Goal: Task Accomplishment & Management: Manage account settings

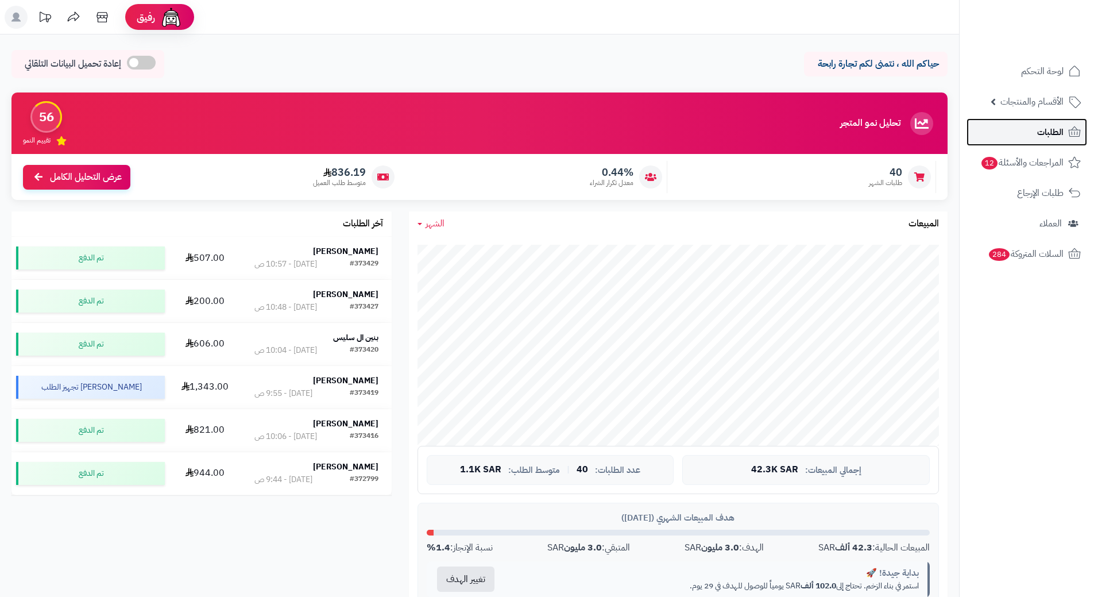
click at [1046, 145] on link "الطلبات" at bounding box center [1027, 132] width 121 height 28
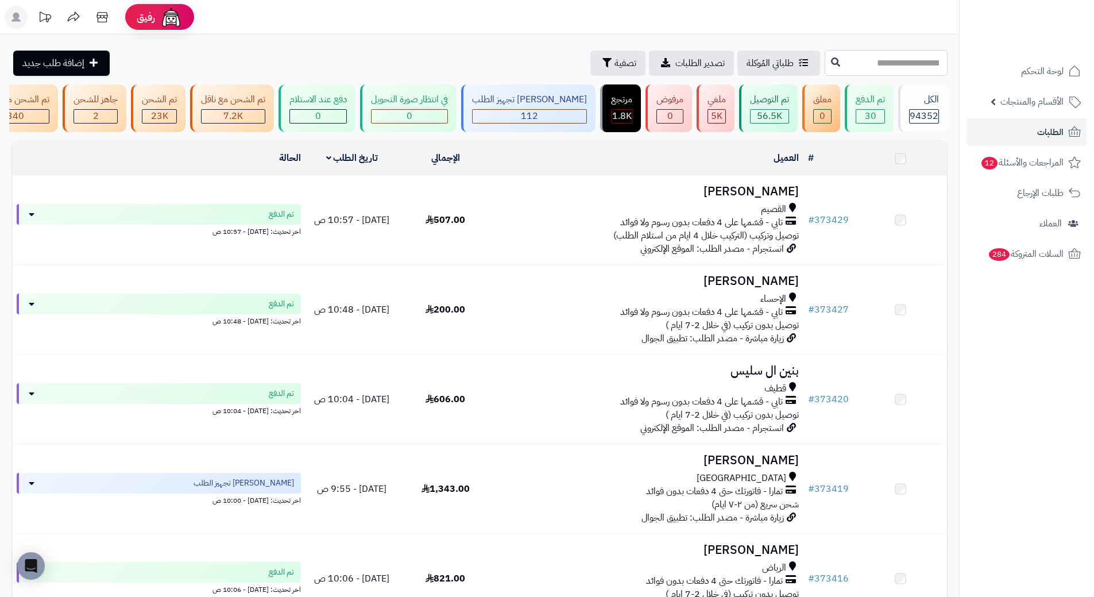
click at [894, 50] on input "text" at bounding box center [886, 63] width 123 height 26
paste input "******"
type input "******"
click at [831, 60] on icon at bounding box center [835, 61] width 9 height 9
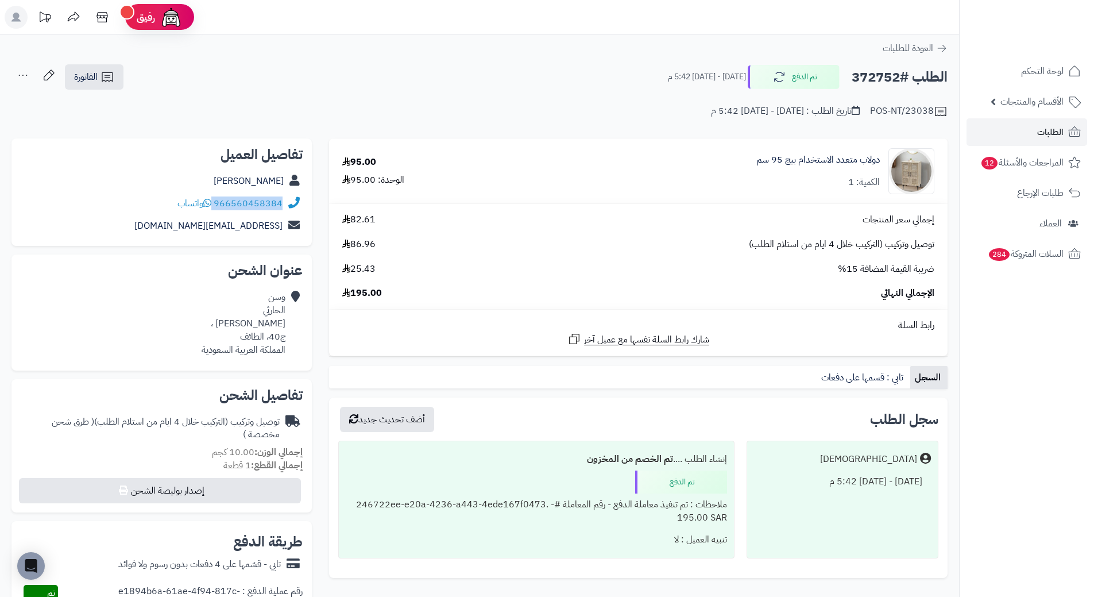
drag, startPoint x: 215, startPoint y: 203, endPoint x: 284, endPoint y: 202, distance: 68.4
click at [284, 202] on div "966560458384 واتساب" at bounding box center [162, 203] width 282 height 22
copy div "966560458384"
click at [877, 71] on h2 "الطلب #372752" at bounding box center [900, 77] width 96 height 24
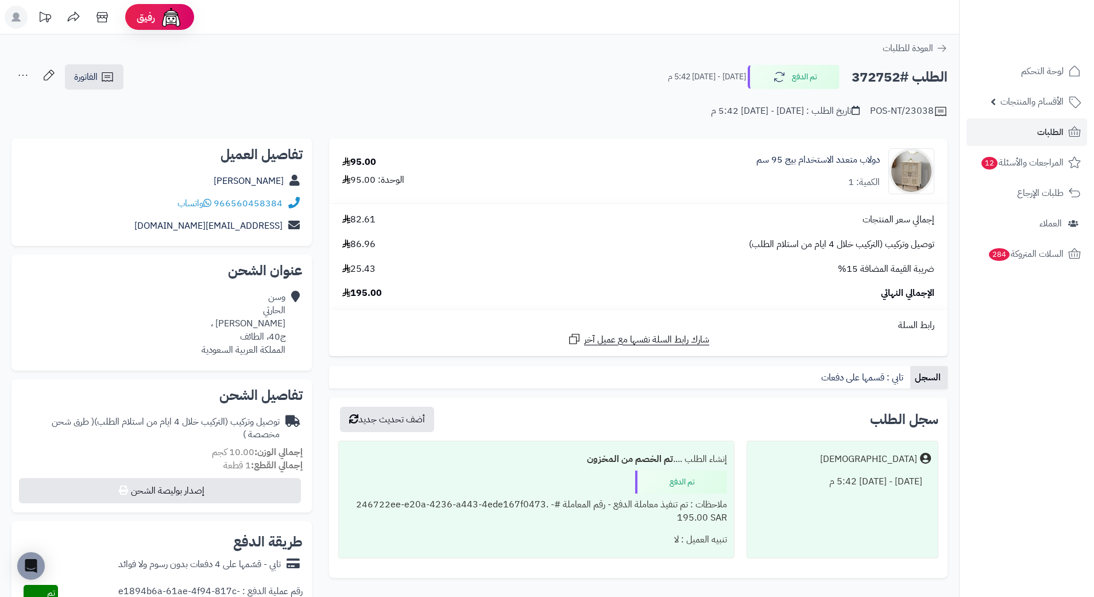
copy h2 "372752"
click at [1035, 131] on link "الطلبات" at bounding box center [1027, 132] width 121 height 28
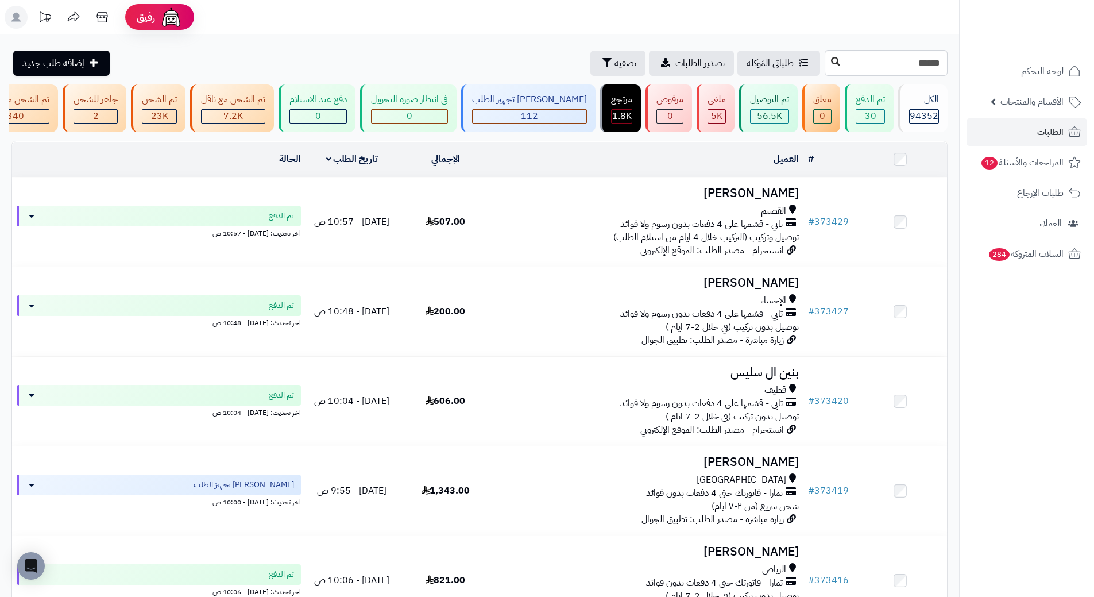
type input "******"
click at [831, 60] on icon at bounding box center [835, 61] width 9 height 9
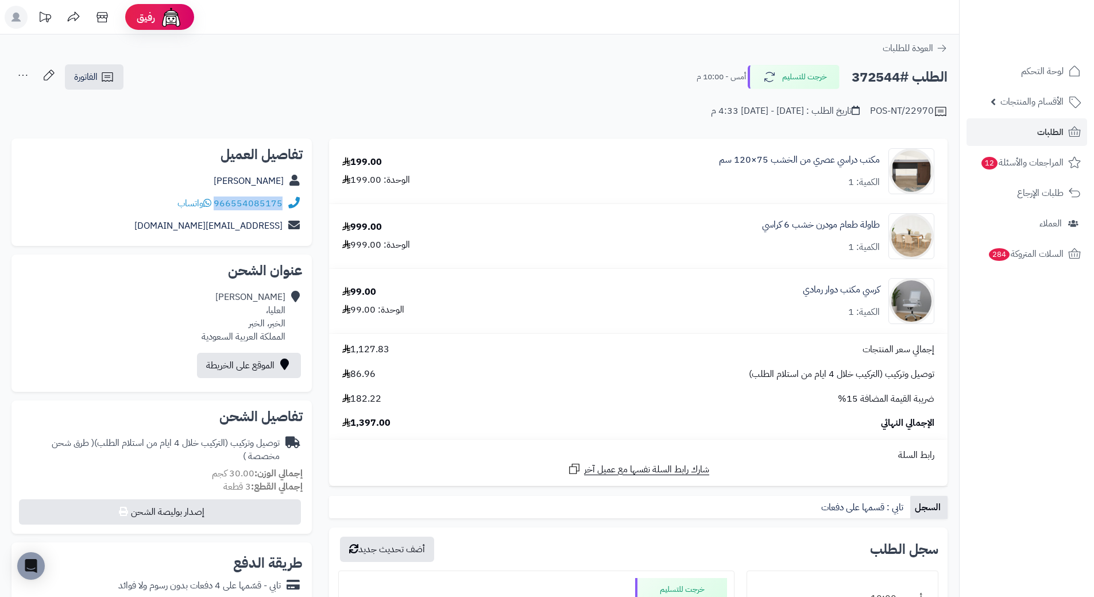
drag, startPoint x: 216, startPoint y: 202, endPoint x: 317, endPoint y: 206, distance: 101.2
click at [317, 206] on div "**********" at bounding box center [162, 543] width 318 height 811
copy div "966554085175"
click at [892, 75] on h2 "الطلب #372544" at bounding box center [900, 77] width 96 height 24
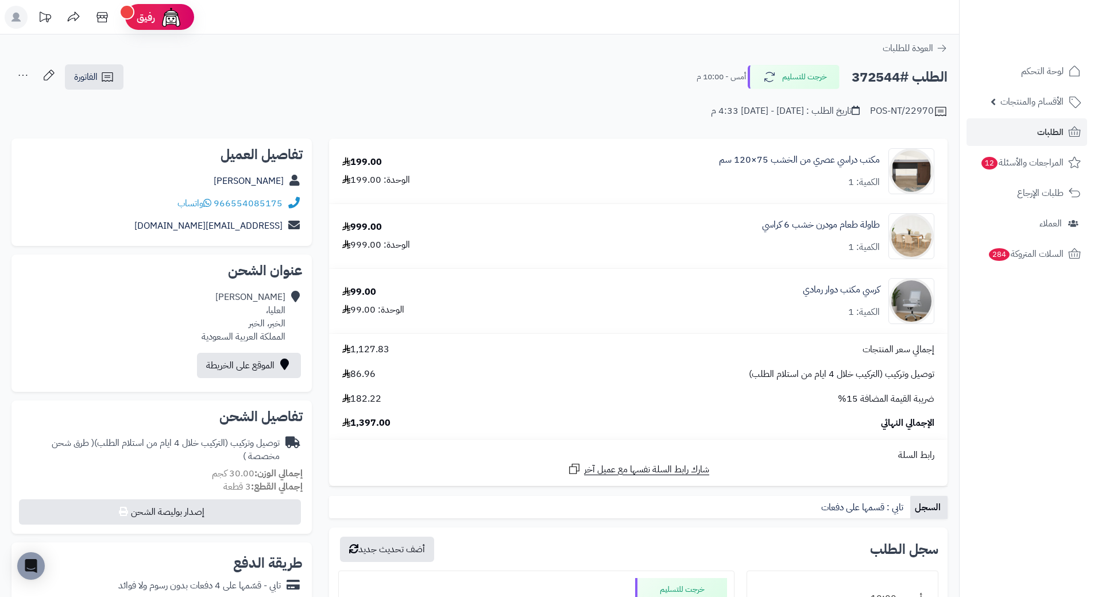
copy h2 "372544"
drag, startPoint x: 795, startPoint y: 294, endPoint x: 890, endPoint y: 296, distance: 95.4
click at [890, 194] on div "كرسي مكتب دوار رمادي الكمية: 1" at bounding box center [725, 171] width 436 height 46
copy div "كرسي مكتب دوار رمادي"
click at [1004, 130] on link "الطلبات" at bounding box center [1027, 132] width 121 height 28
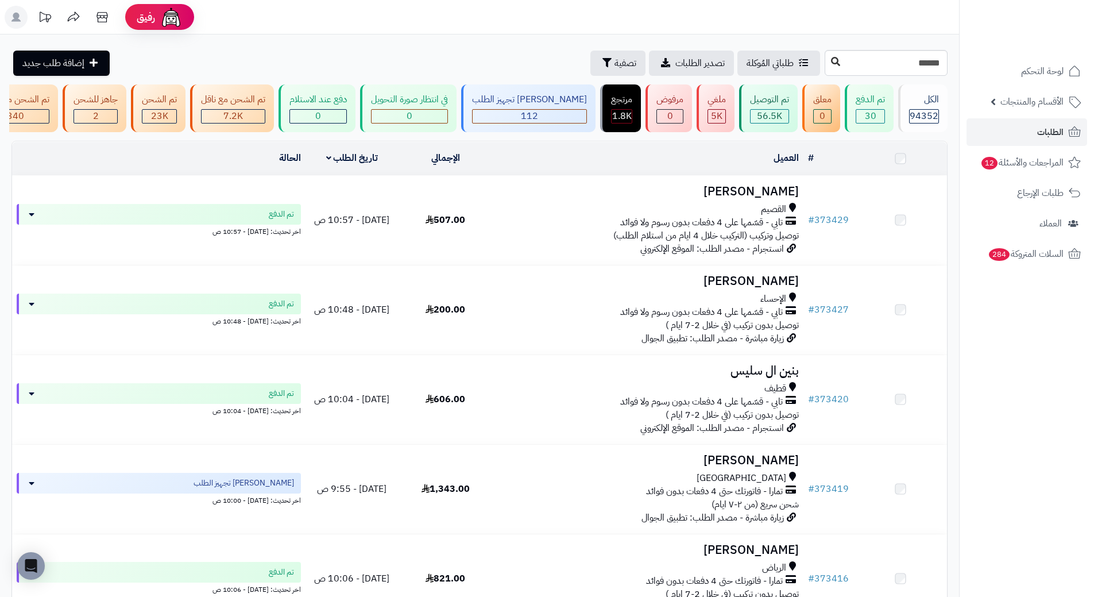
type input "******"
click at [831, 63] on icon at bounding box center [835, 61] width 9 height 9
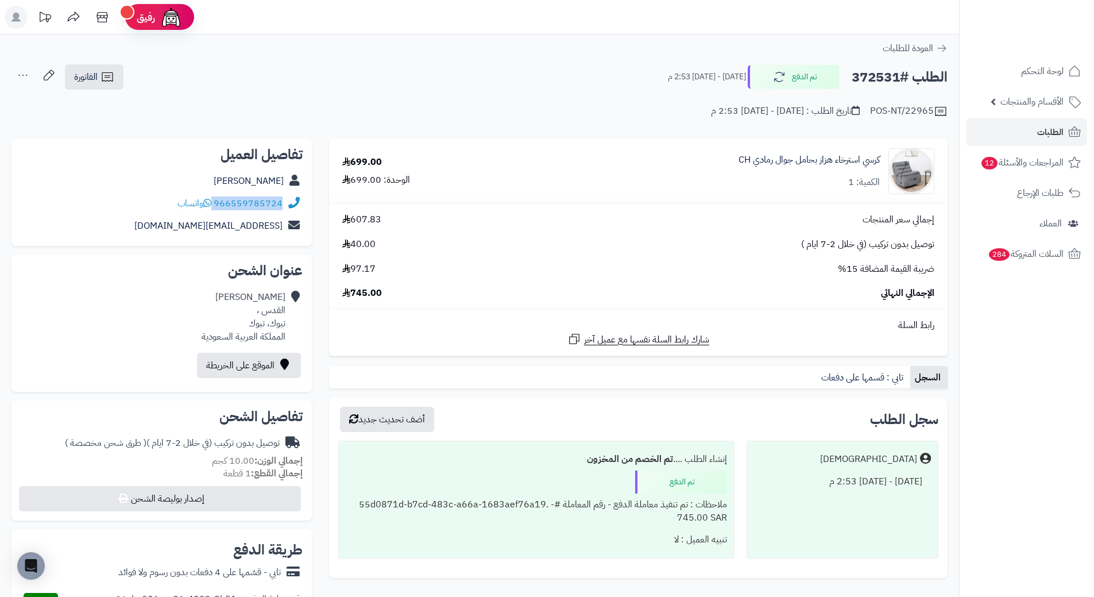
drag, startPoint x: 215, startPoint y: 203, endPoint x: 290, endPoint y: 206, distance: 74.2
click at [290, 206] on div "966559785724 واتساب" at bounding box center [162, 203] width 282 height 22
copy div "966559785724"
click at [887, 83] on h2 "الطلب #372531" at bounding box center [900, 77] width 96 height 24
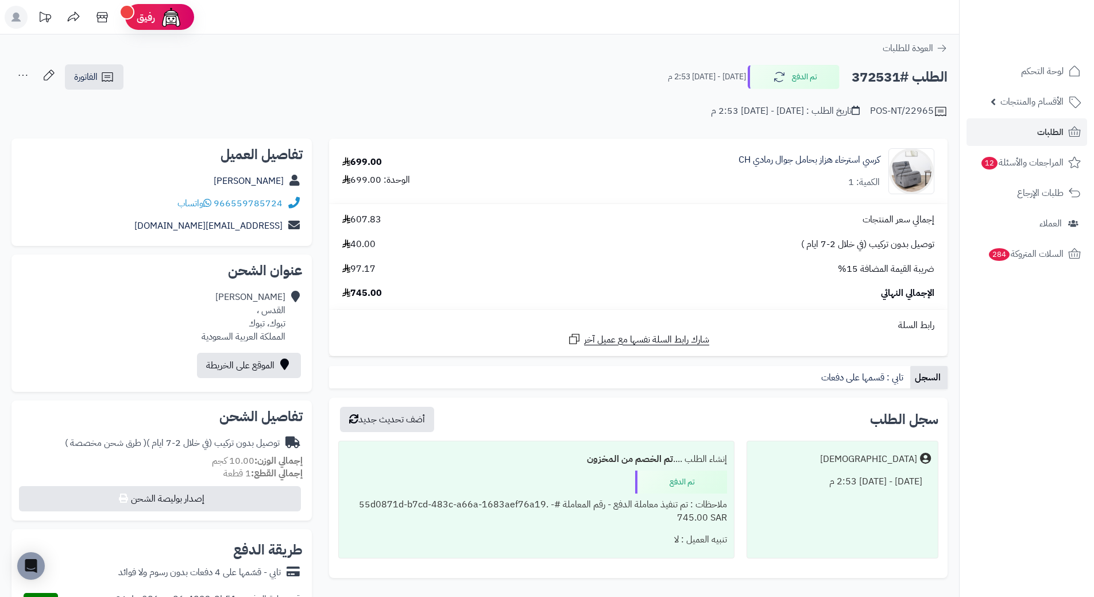
copy h2 "372531"
click at [1020, 144] on link "الطلبات" at bounding box center [1027, 132] width 121 height 28
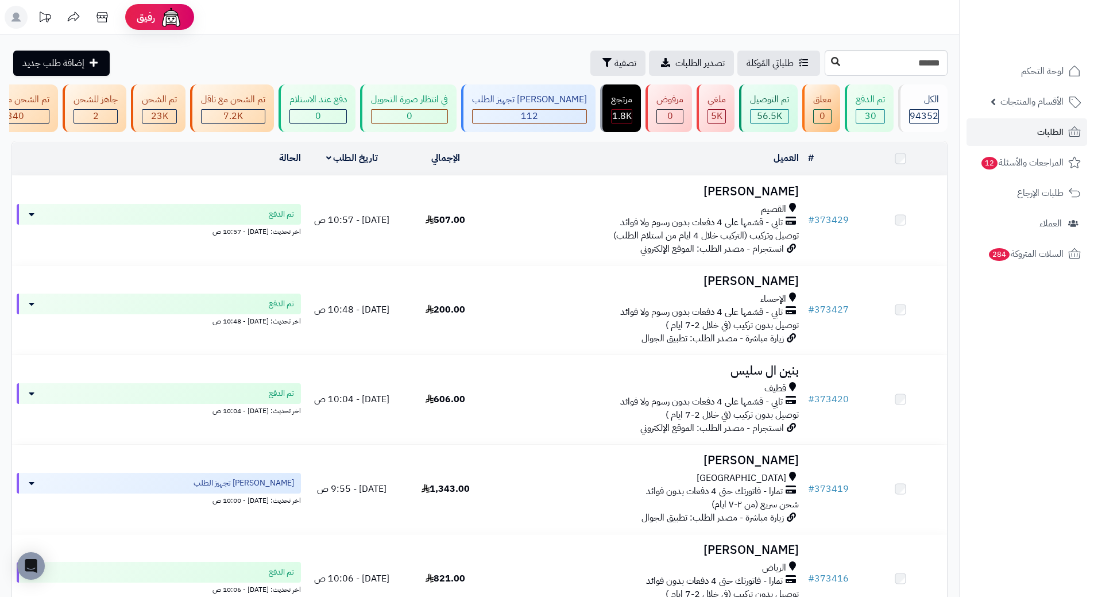
type input "******"
click at [827, 61] on button at bounding box center [835, 62] width 17 height 22
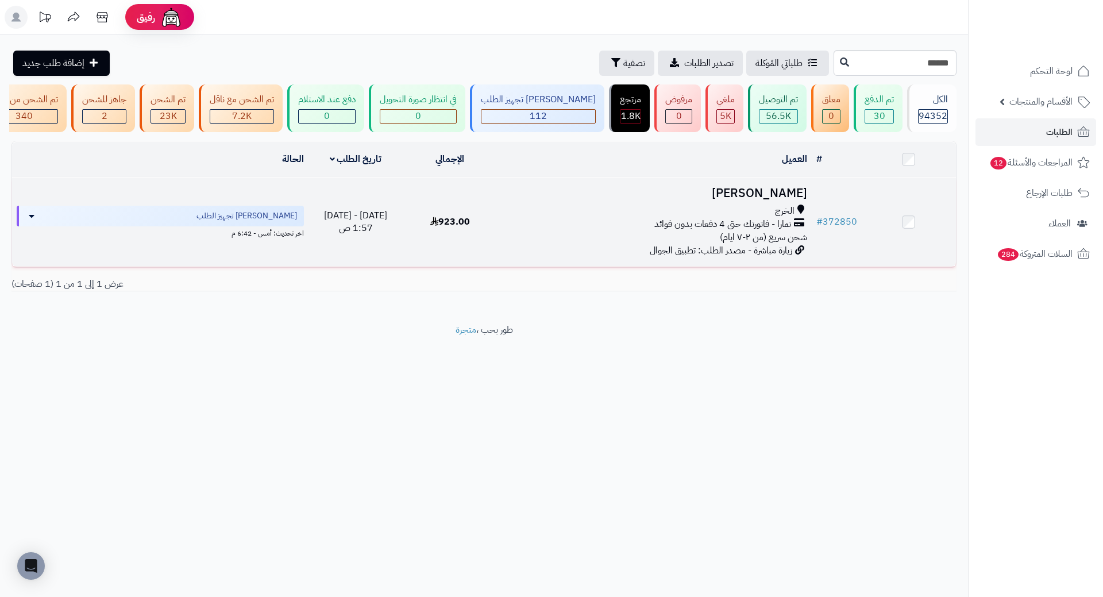
click at [762, 192] on h3 "[PERSON_NAME]" at bounding box center [654, 193] width 305 height 13
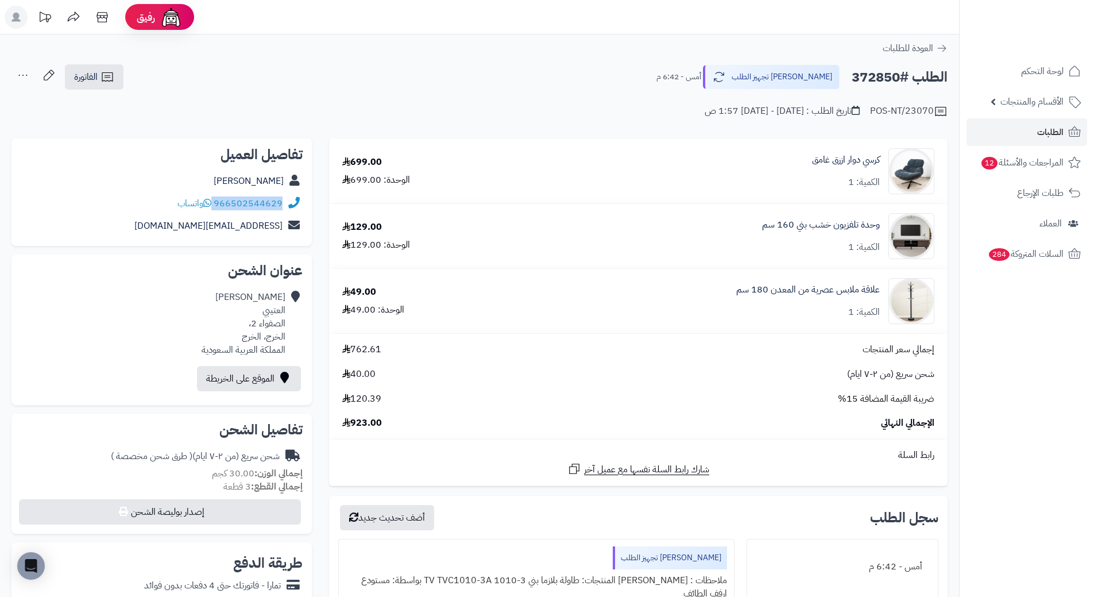
drag, startPoint x: 215, startPoint y: 202, endPoint x: 290, endPoint y: 203, distance: 74.1
click at [290, 203] on div "966502544629 واتساب" at bounding box center [162, 203] width 282 height 22
copy div "966502544629"
click at [885, 70] on h2 "الطلب #372850" at bounding box center [900, 77] width 96 height 24
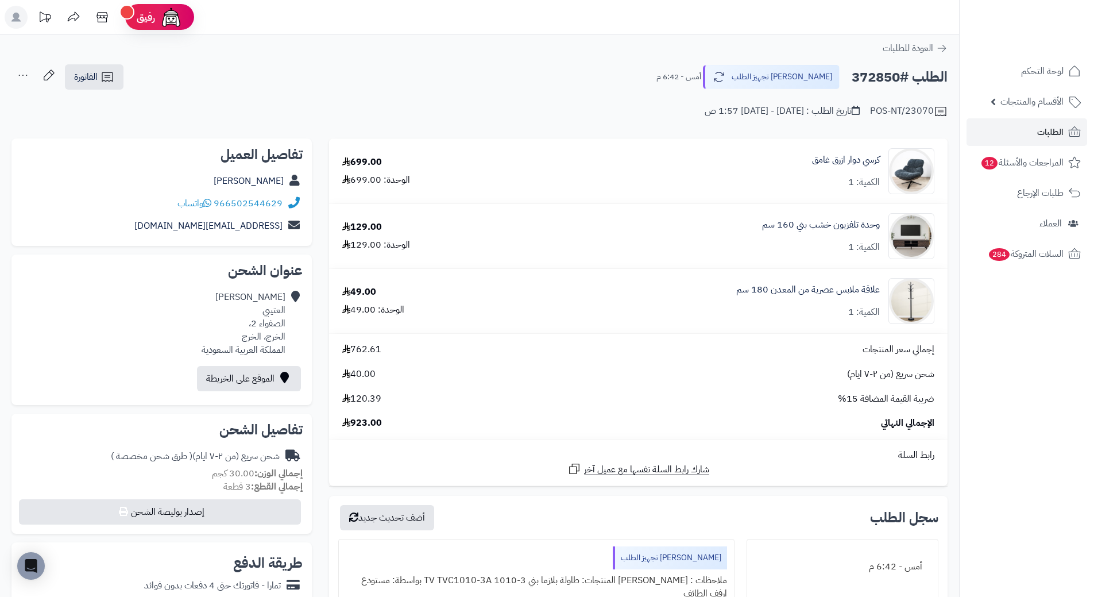
copy h2 "372850"
drag, startPoint x: 780, startPoint y: 160, endPoint x: 881, endPoint y: 158, distance: 100.6
click at [881, 158] on div "كرسي دوار ازرق غامق الكمية: 1" at bounding box center [730, 171] width 427 height 46
copy link "كرسي دوار ازرق غامق"
click at [1028, 130] on link "الطلبات" at bounding box center [1027, 132] width 121 height 28
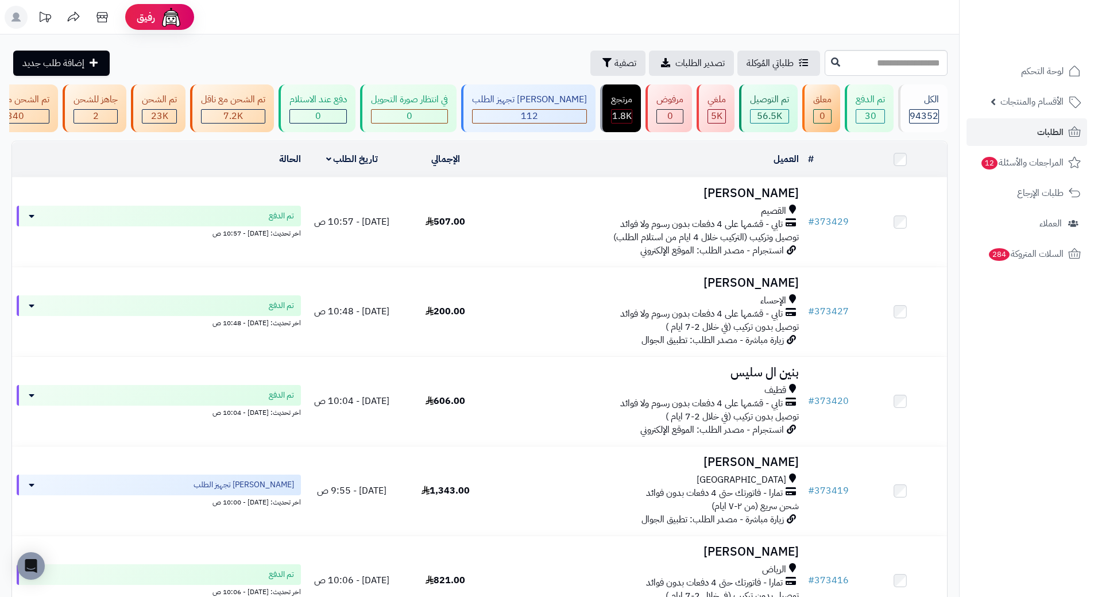
click at [811, 48] on div "**********" at bounding box center [479, 587] width 959 height 1107
click at [825, 71] on input "text" at bounding box center [886, 63] width 123 height 26
paste input "******"
click at [825, 64] on input "******" at bounding box center [886, 63] width 123 height 26
type input "******"
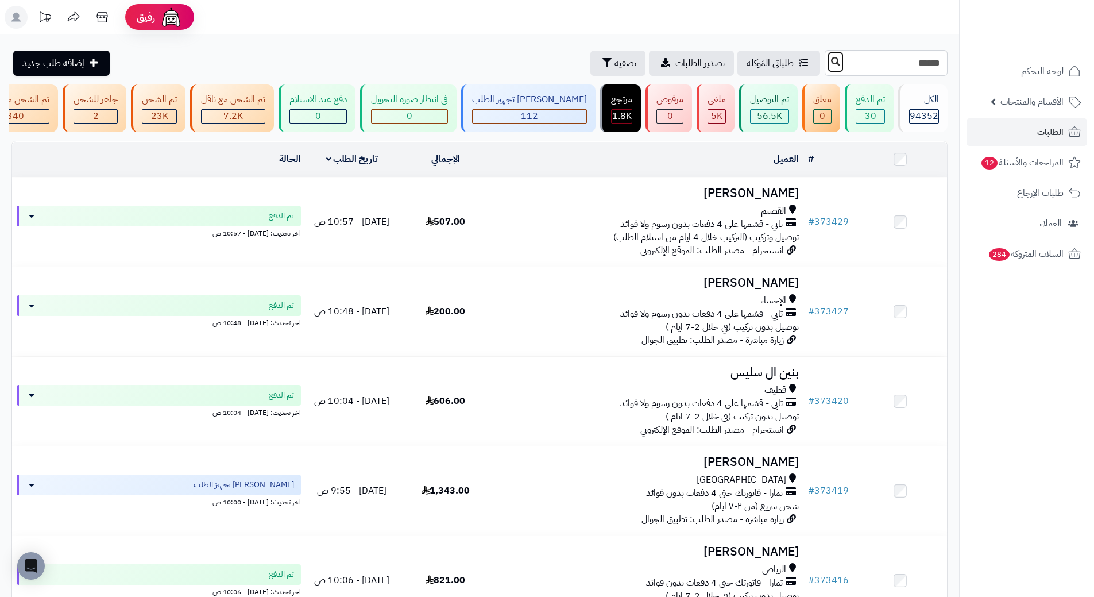
click at [831, 63] on icon at bounding box center [835, 61] width 9 height 9
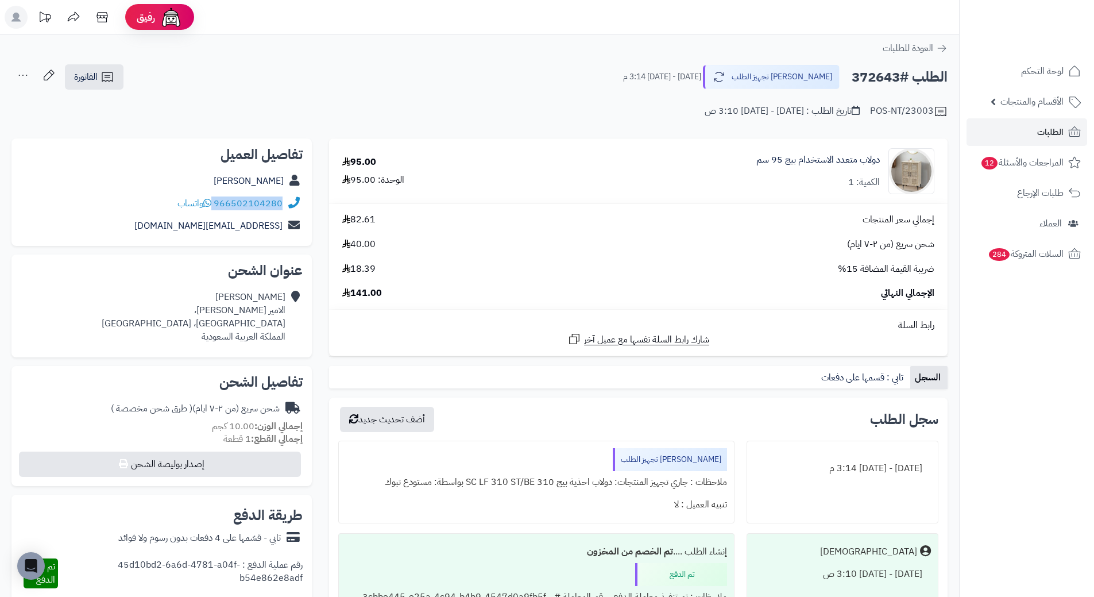
drag, startPoint x: 269, startPoint y: 206, endPoint x: 302, endPoint y: 209, distance: 32.9
click at [302, 209] on div "966502104280 واتساب" at bounding box center [162, 203] width 282 height 22
click at [899, 68] on h2 "الطلب #372643" at bounding box center [900, 77] width 96 height 24
click at [897, 68] on h2 "الطلب #372643" at bounding box center [900, 77] width 96 height 24
click at [890, 70] on h2 "الطلب #372643" at bounding box center [900, 77] width 96 height 24
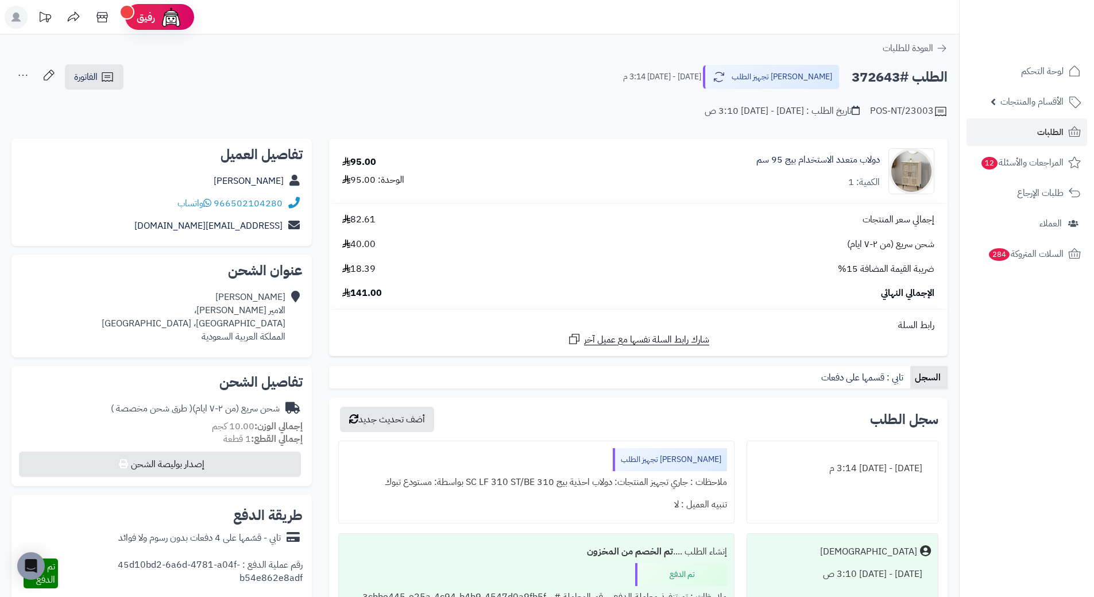
click at [890, 70] on h2 "الطلب #372643" at bounding box center [900, 77] width 96 height 24
copy h2 "372643"
click at [1042, 126] on span "الطلبات" at bounding box center [1051, 132] width 26 height 16
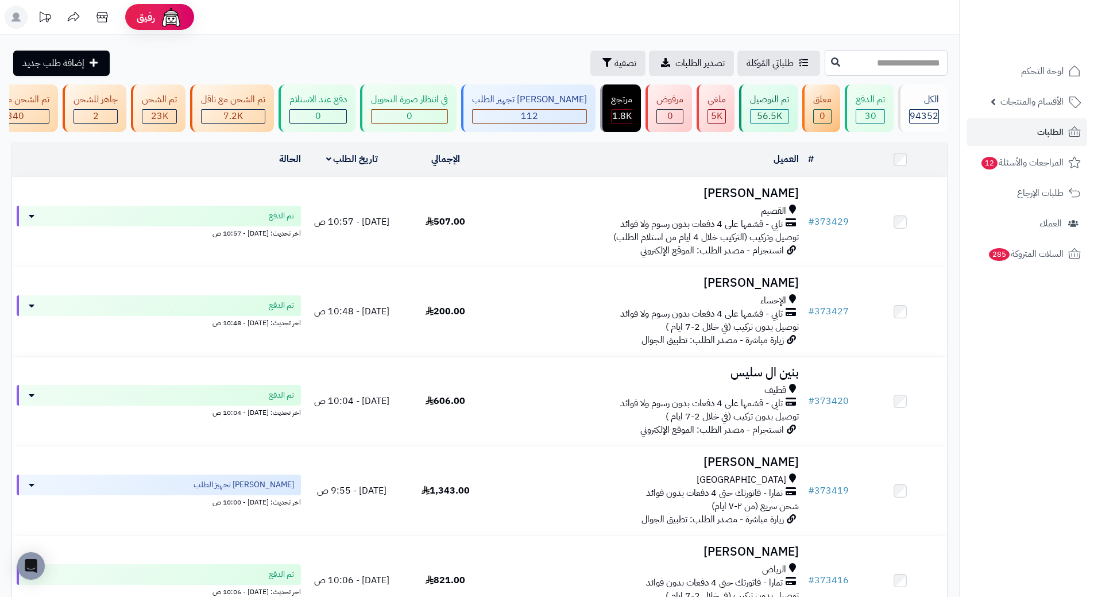
drag, startPoint x: 917, startPoint y: 53, endPoint x: 920, endPoint y: 61, distance: 7.8
click at [920, 61] on input "text" at bounding box center [886, 63] width 123 height 26
paste input "******"
type input "******"
click at [831, 65] on icon at bounding box center [835, 61] width 9 height 9
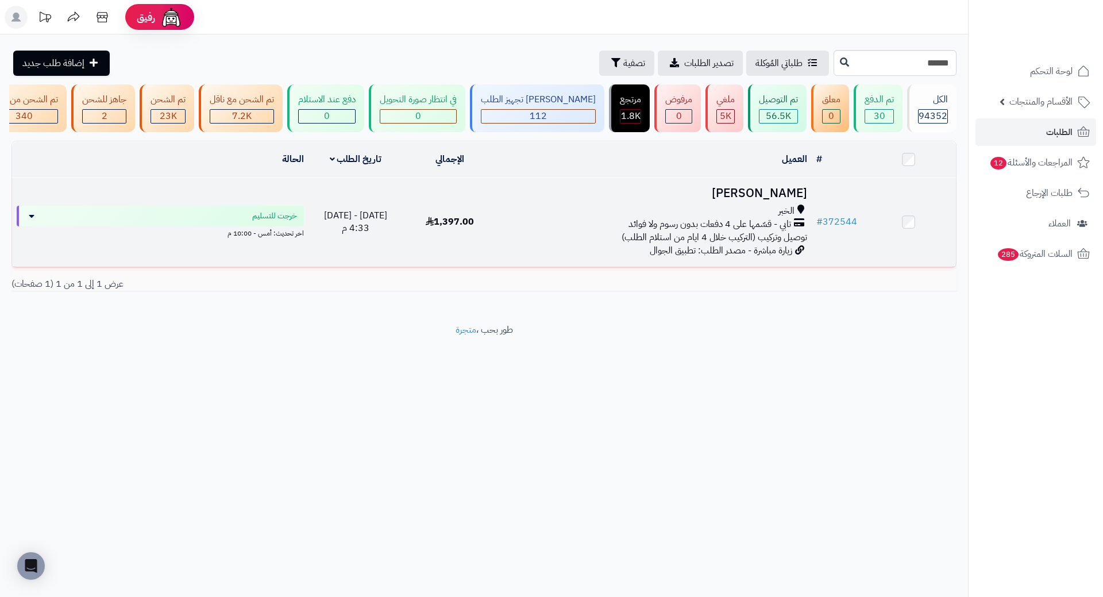
click at [781, 211] on span "الخبر" at bounding box center [786, 211] width 16 height 13
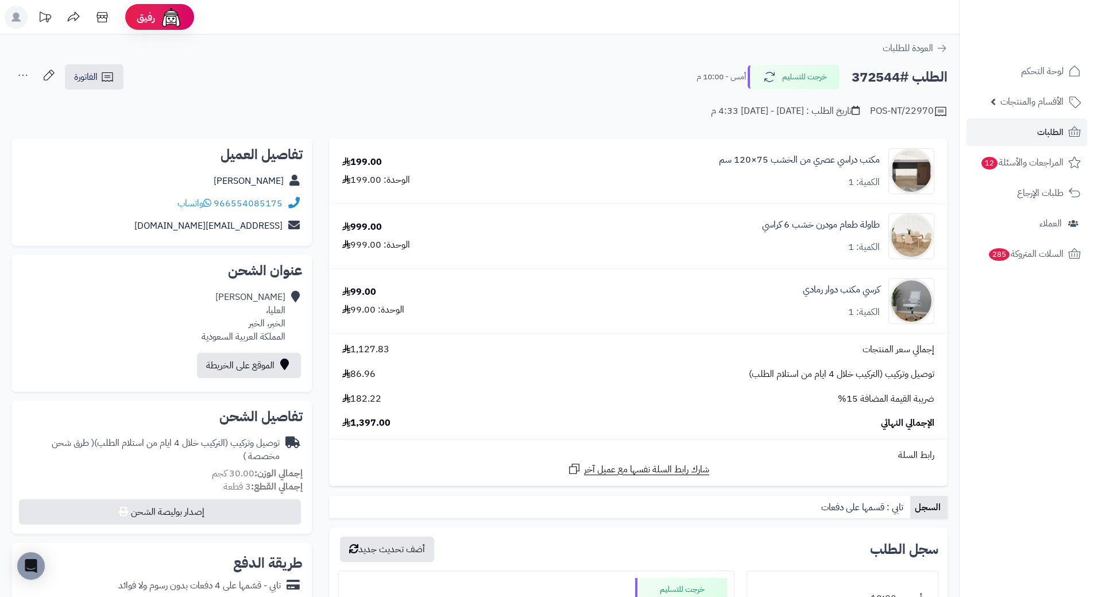
click at [358, 294] on div "99.00" at bounding box center [359, 292] width 34 height 13
copy div "99.00"
click at [1005, 132] on link "الطلبات" at bounding box center [1027, 132] width 121 height 28
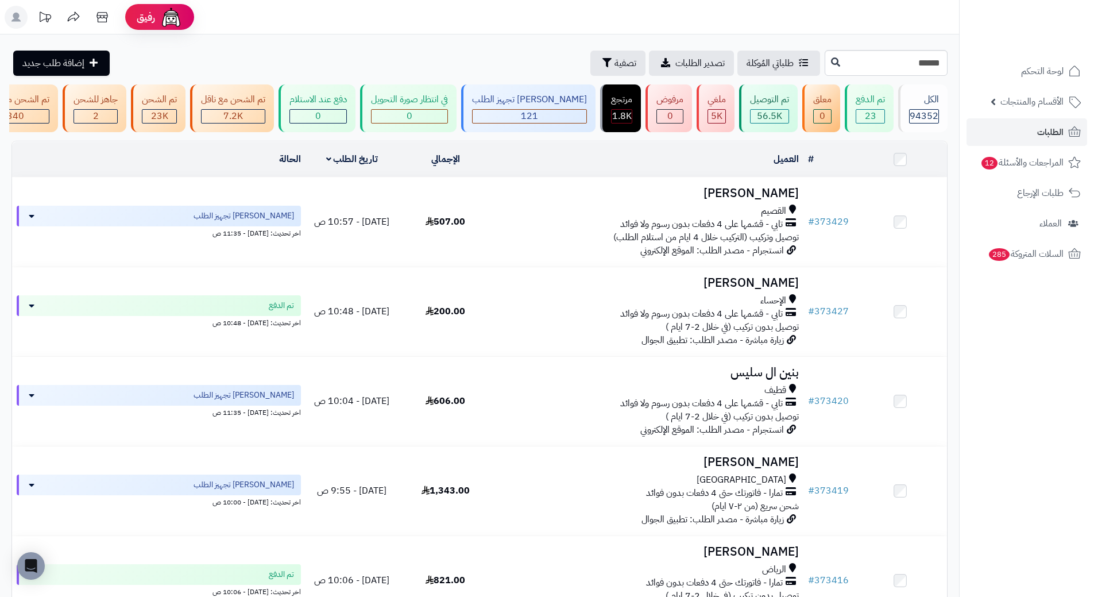
type input "******"
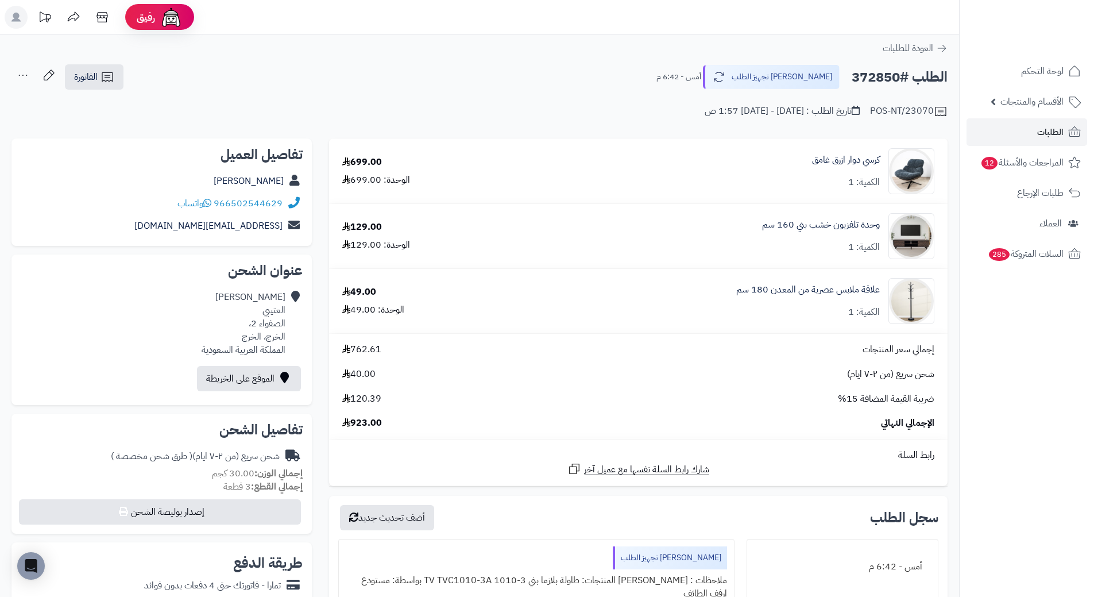
click at [368, 160] on div "699.00" at bounding box center [362, 162] width 40 height 13
copy div "699.00"
click at [1030, 129] on link "الطلبات" at bounding box center [1027, 132] width 121 height 28
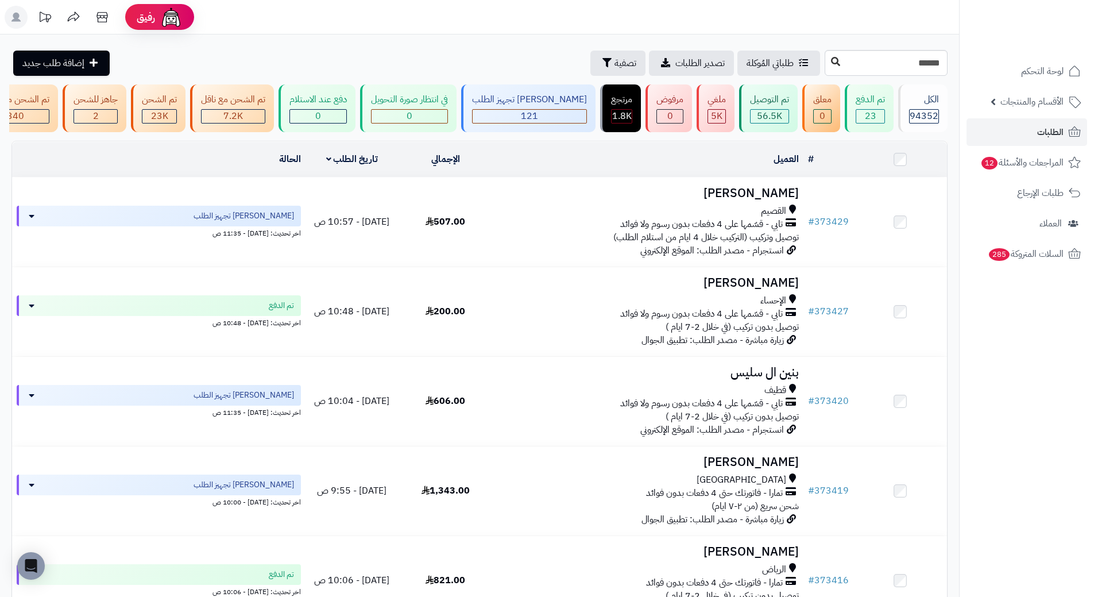
type input "******"
click at [831, 65] on icon at bounding box center [835, 61] width 9 height 9
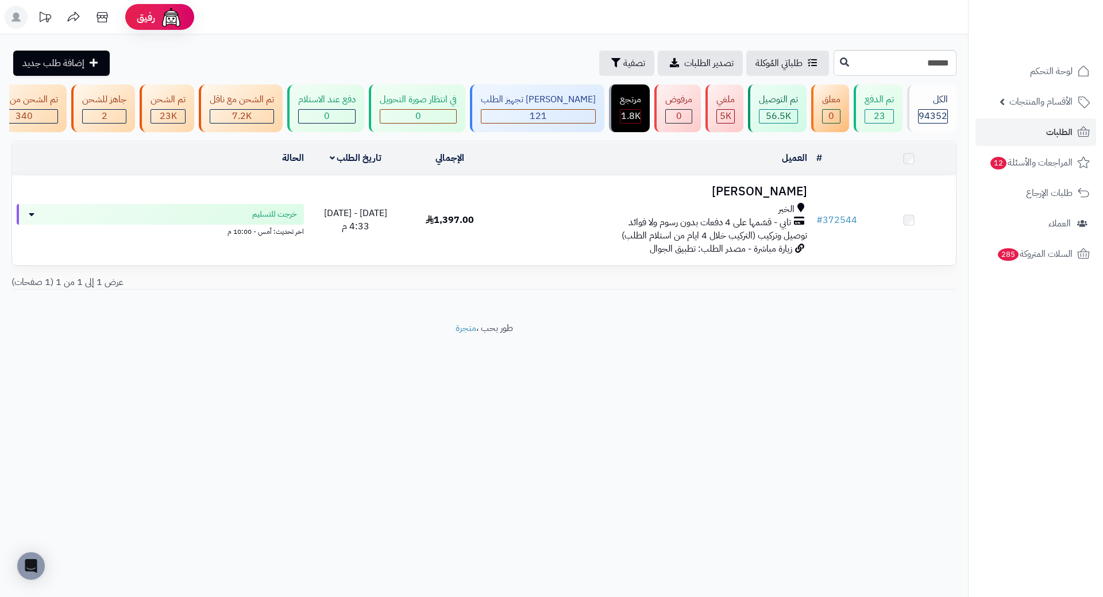
click at [716, 215] on div "الخبر" at bounding box center [654, 209] width 305 height 13
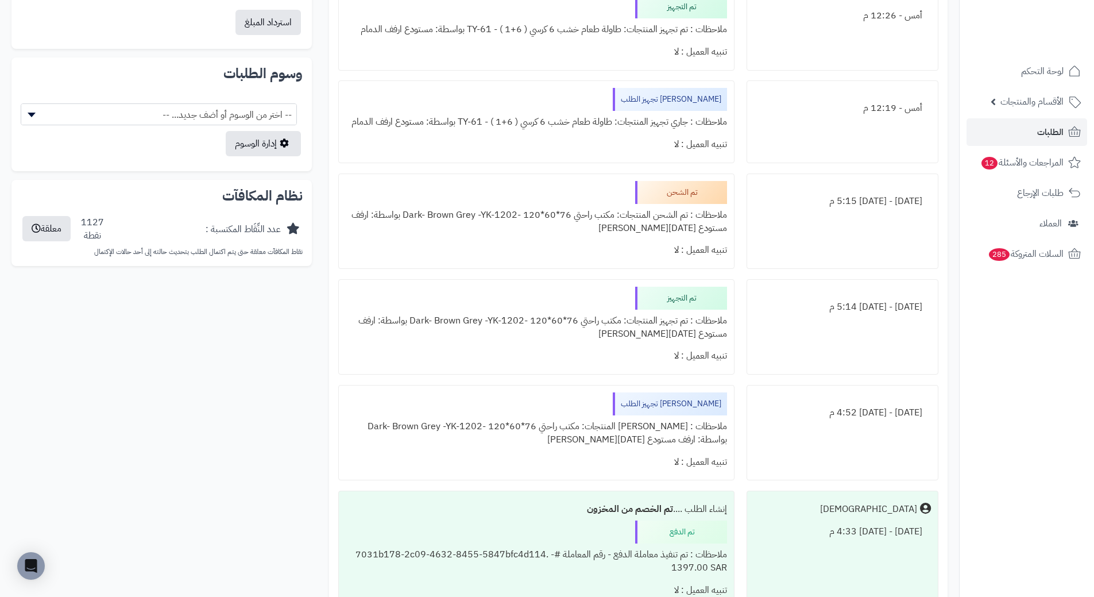
scroll to position [689, 0]
